Goal: Task Accomplishment & Management: Manage account settings

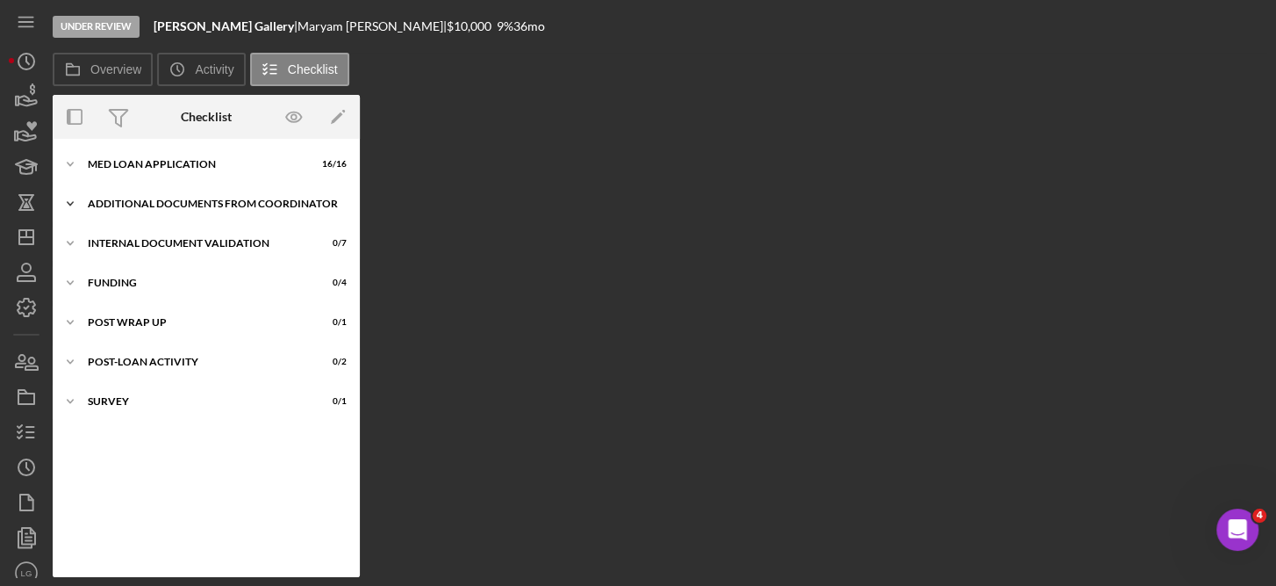
click at [220, 202] on div "Additional Documents from Coordinator" at bounding box center [213, 203] width 250 height 11
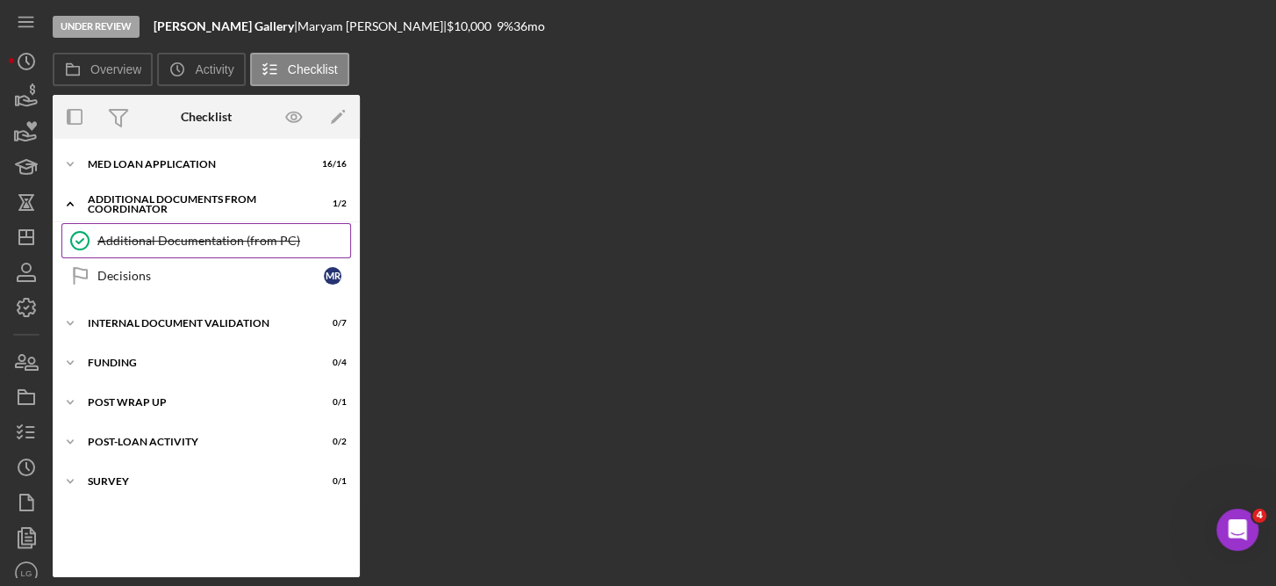
click at [213, 241] on div "Additional Documentation (from PC)" at bounding box center [223, 241] width 253 height 14
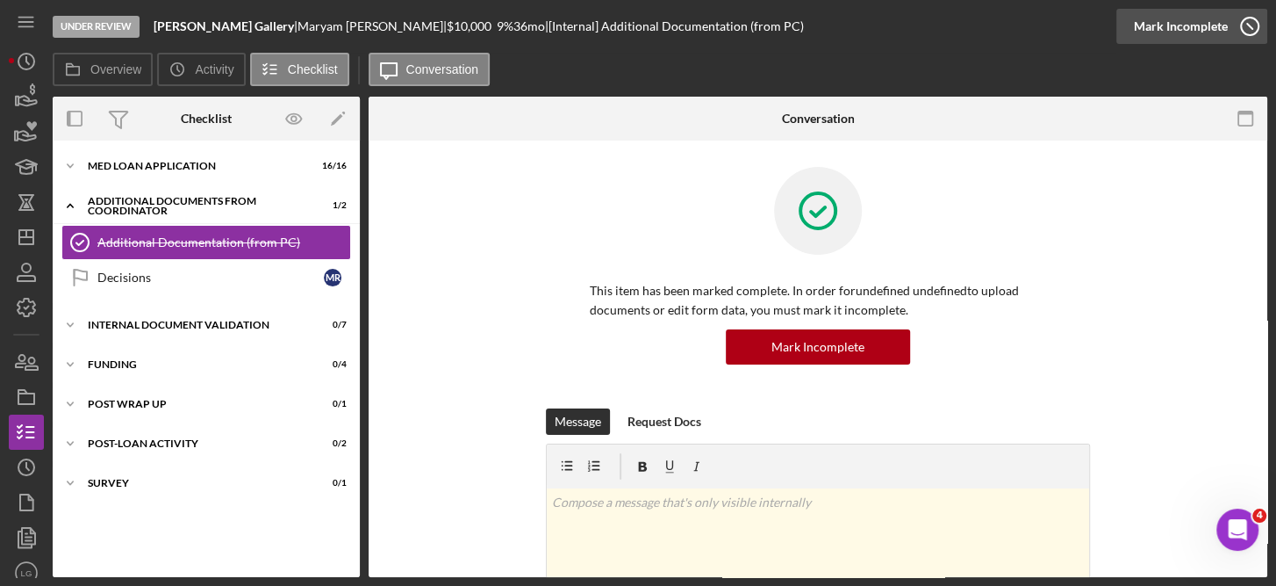
click at [1253, 24] on icon "button" at bounding box center [1250, 26] width 44 height 44
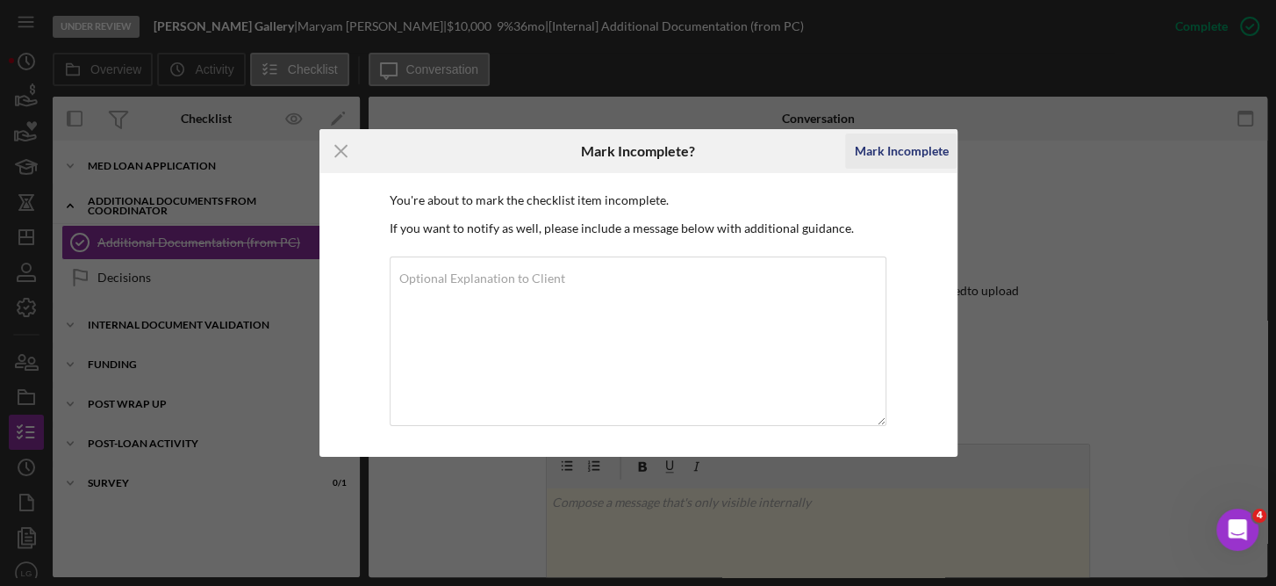
click at [902, 150] on div "Mark Incomplete" at bounding box center [901, 150] width 94 height 35
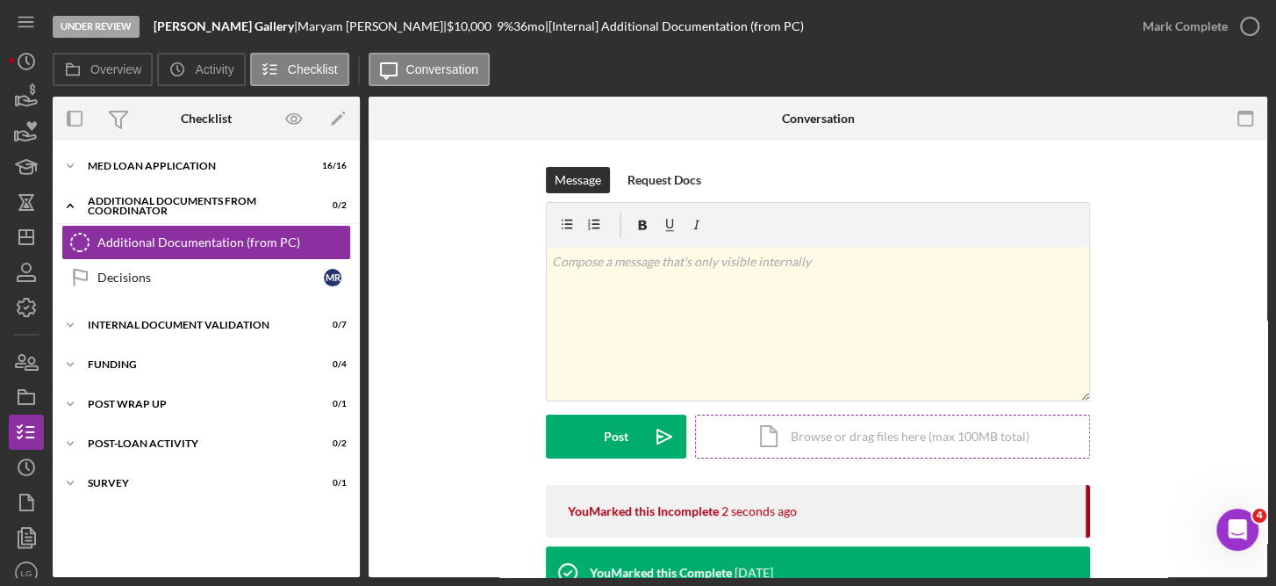
click at [848, 436] on div "Icon/Document Browse or drag files here (max 100MB total) Tap to choose files o…" at bounding box center [892, 436] width 395 height 44
